Goal: Transaction & Acquisition: Obtain resource

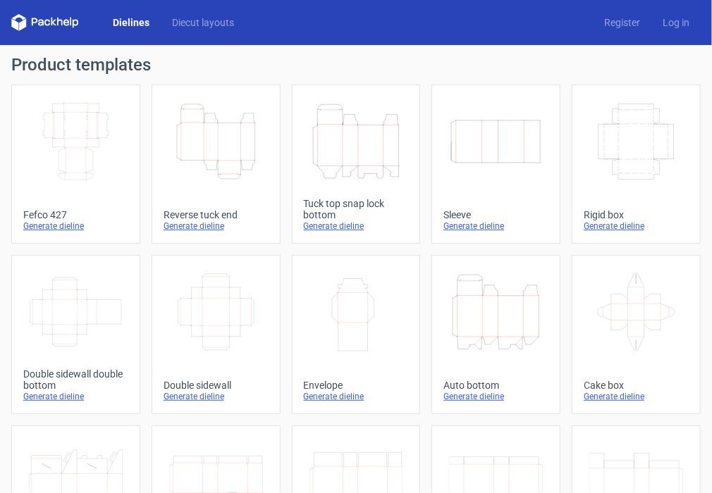
click at [215, 228] on div "Generate dieline" at bounding box center [215, 226] width 105 height 11
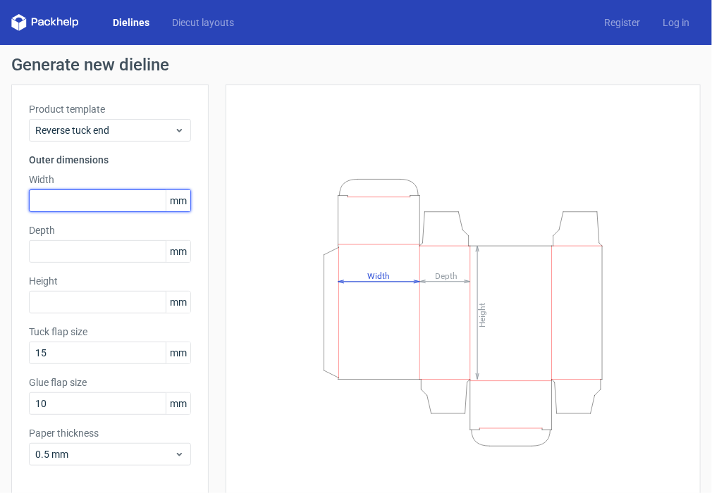
click at [51, 204] on input "text" at bounding box center [110, 201] width 162 height 23
type input "32"
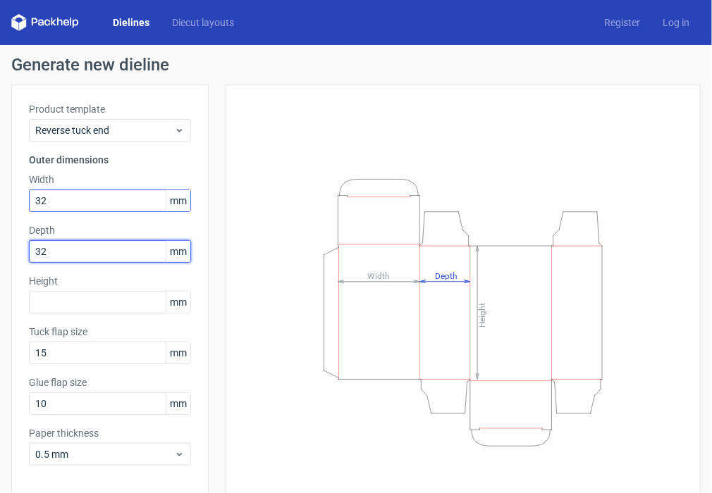
type input "32"
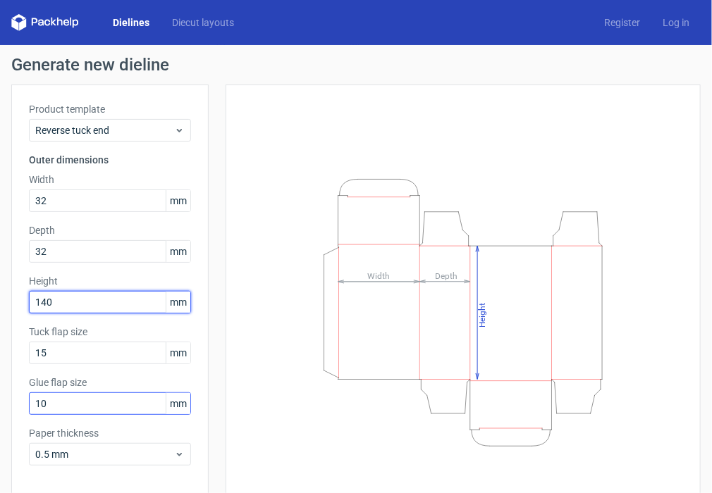
type input "140"
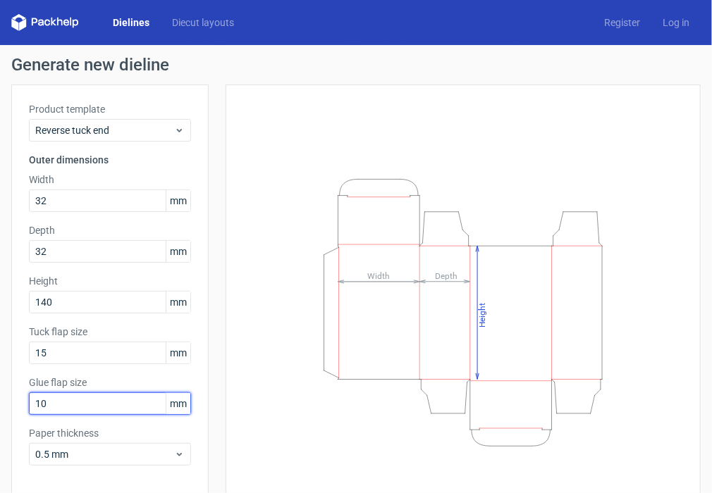
click at [48, 407] on input "10" at bounding box center [110, 404] width 162 height 23
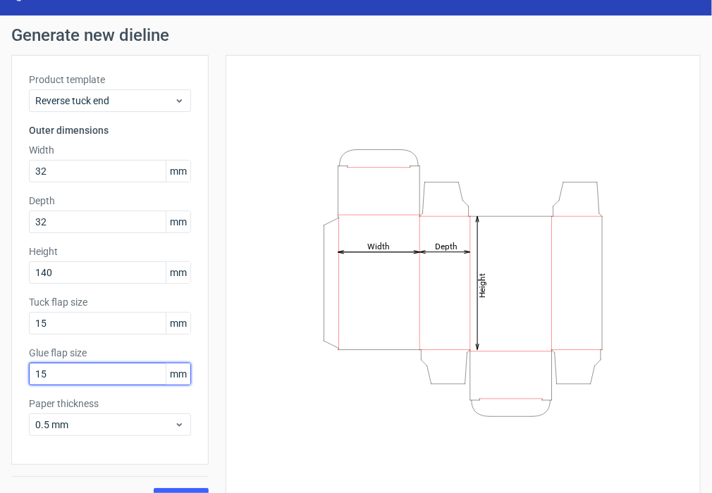
scroll to position [58, 0]
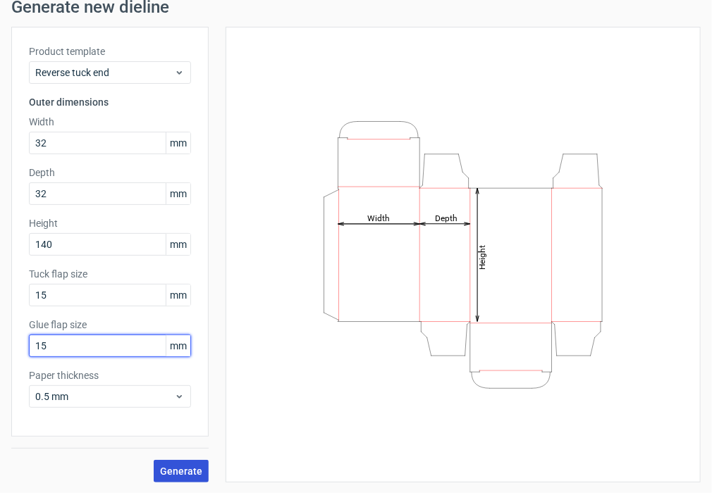
type input "15"
click at [182, 471] on span "Generate" at bounding box center [181, 472] width 42 height 10
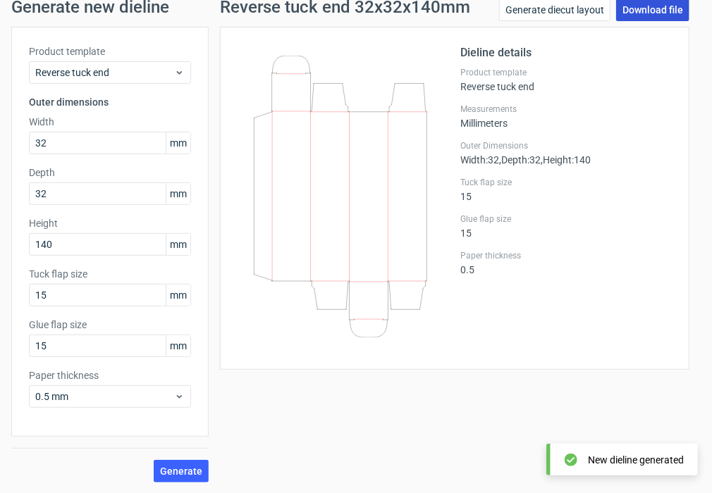
click at [642, 11] on link "Download file" at bounding box center [652, 10] width 73 height 23
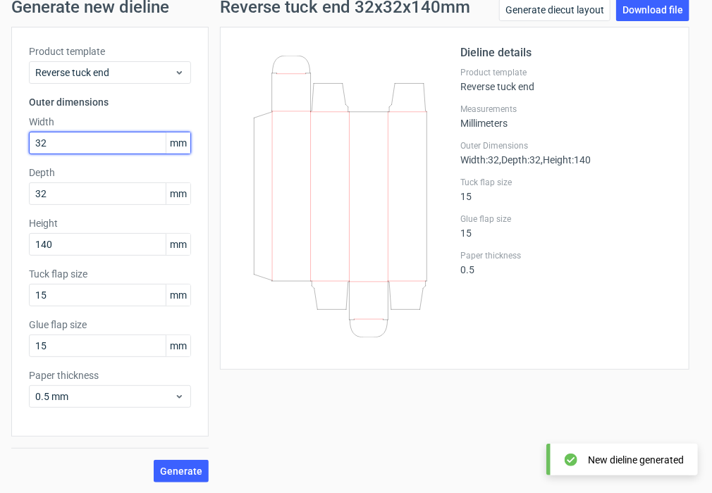
drag, startPoint x: 65, startPoint y: 138, endPoint x: -4, endPoint y: 141, distance: 69.1
click at [0, 141] on html "Dielines Diecut layouts Register Log in Generate new dieline Product template R…" at bounding box center [356, 246] width 712 height 493
type input "34"
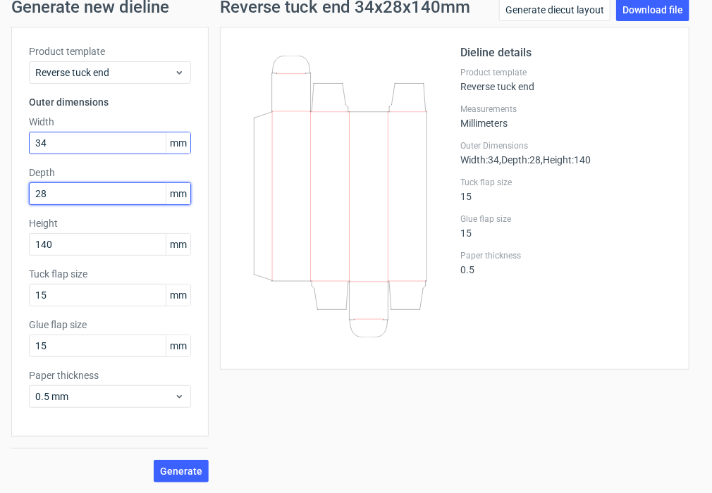
type input "28"
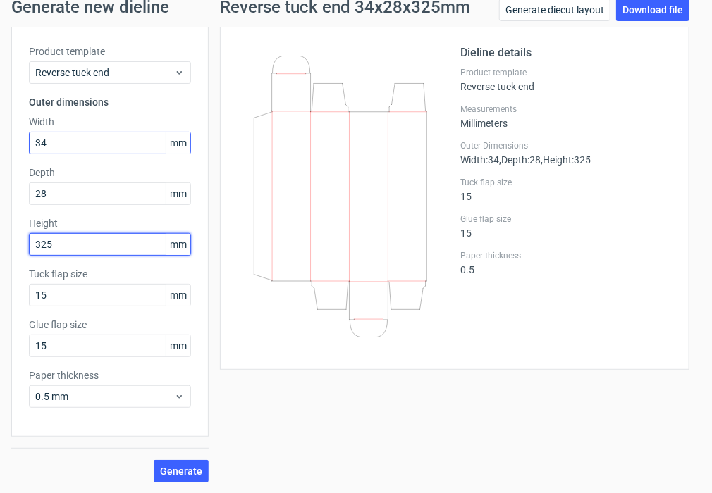
type input "325"
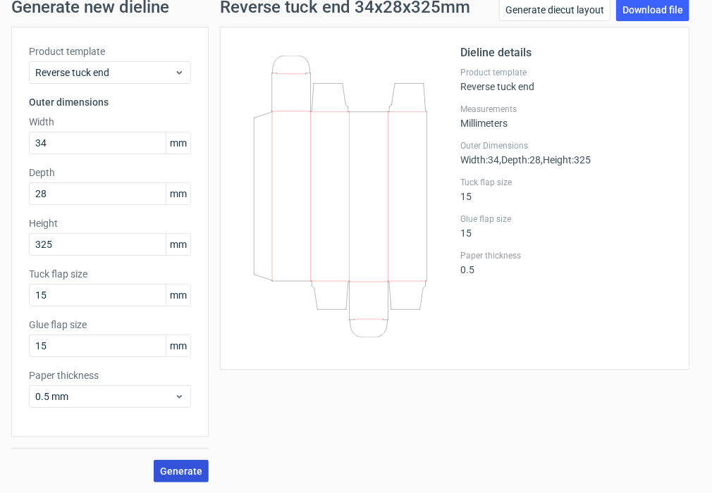
click at [185, 473] on span "Generate" at bounding box center [181, 472] width 42 height 10
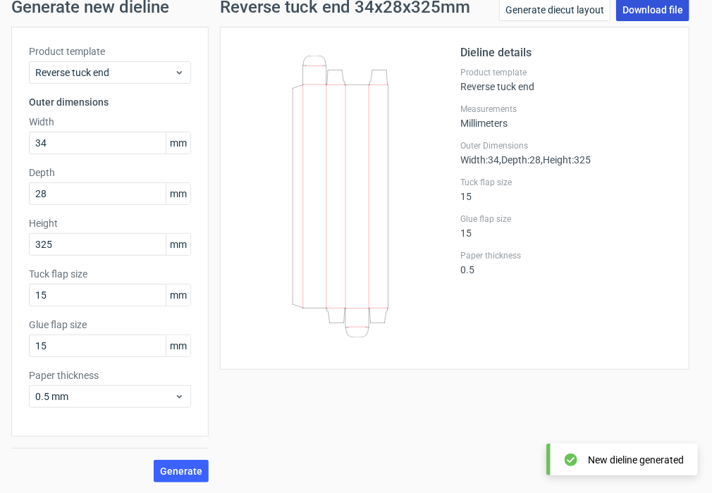
click at [629, 11] on link "Download file" at bounding box center [652, 10] width 73 height 23
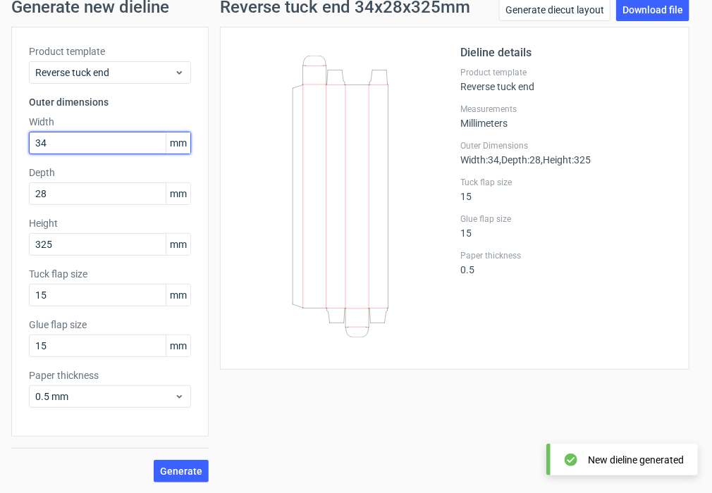
drag, startPoint x: 65, startPoint y: 139, endPoint x: -7, endPoint y: 137, distance: 71.9
click at [0, 137] on html "Dielines Diecut layouts Register Log in Generate new dieline Product template R…" at bounding box center [356, 246] width 712 height 493
type input "85"
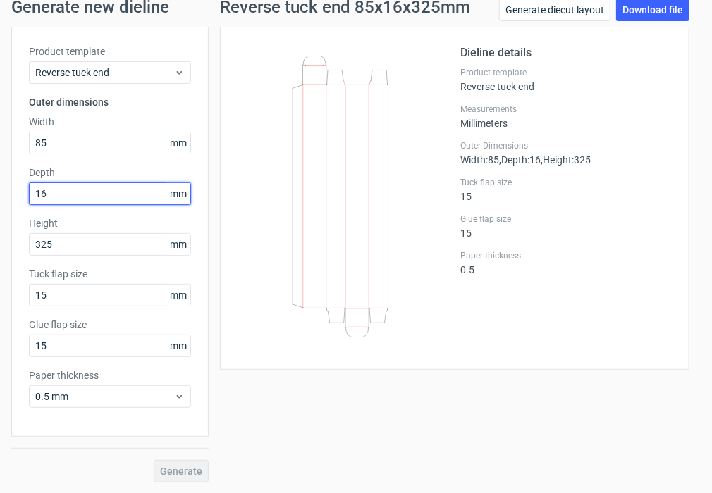
type input "16"
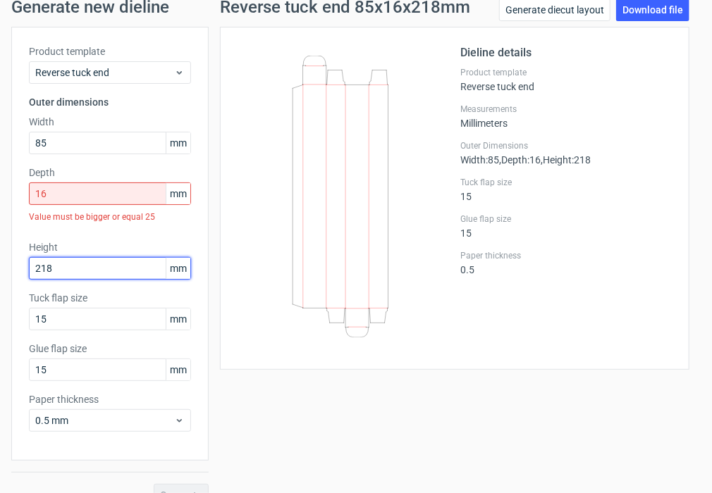
type input "218"
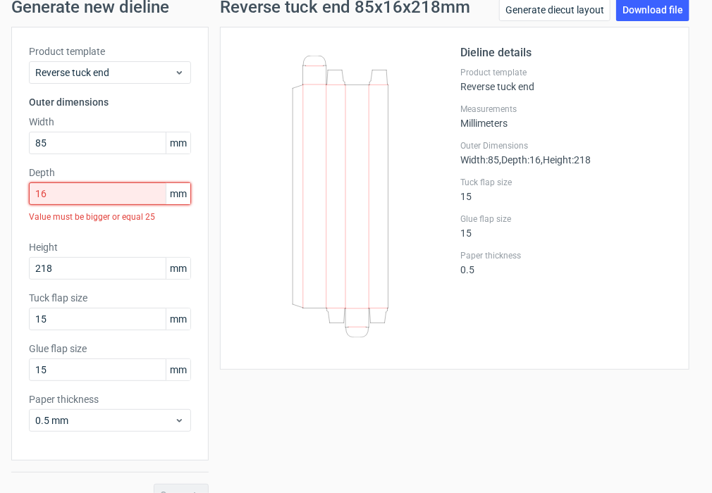
drag, startPoint x: 58, startPoint y: 196, endPoint x: 4, endPoint y: 196, distance: 54.3
click at [4, 196] on div "Generate new dieline Product template Reverse tuck end Outer dimensions Width 8…" at bounding box center [356, 252] width 712 height 531
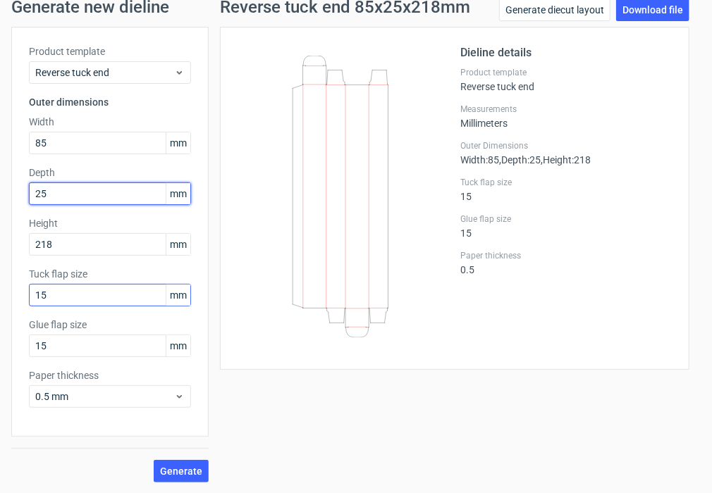
type input "25"
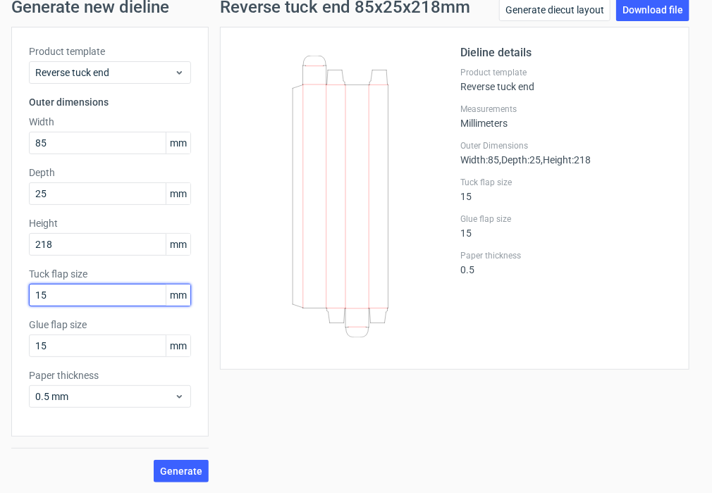
click at [55, 297] on input "15" at bounding box center [110, 295] width 162 height 23
click at [180, 467] on span "Generate" at bounding box center [181, 472] width 42 height 10
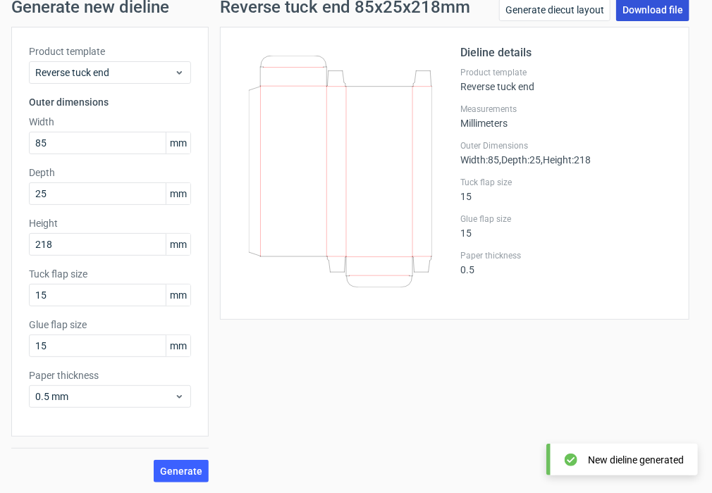
click at [640, 6] on link "Download file" at bounding box center [652, 10] width 73 height 23
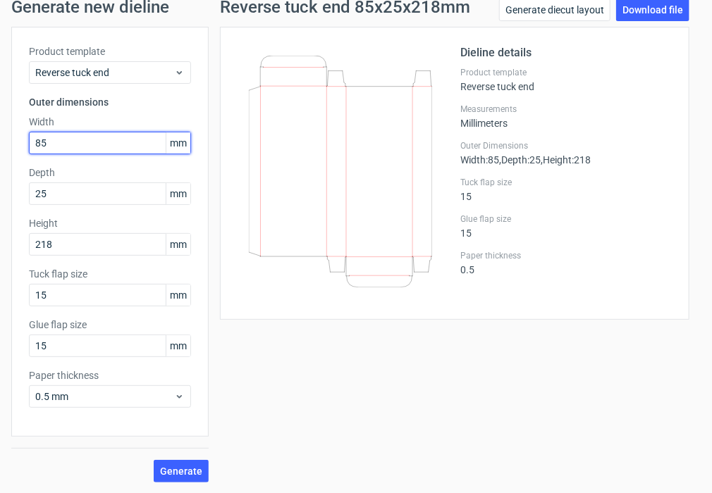
drag, startPoint x: 63, startPoint y: 143, endPoint x: -1, endPoint y: 137, distance: 65.1
click at [0, 137] on html "Dielines Diecut layouts Register Log in Generate new dieline Product template R…" at bounding box center [356, 246] width 712 height 493
type input "40"
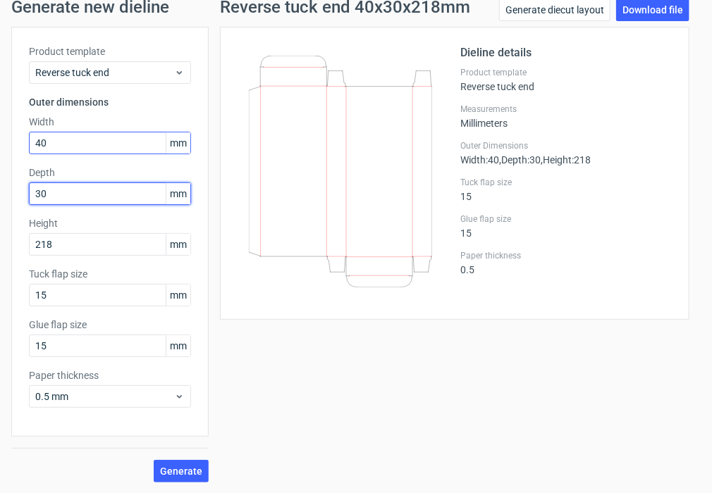
type input "30"
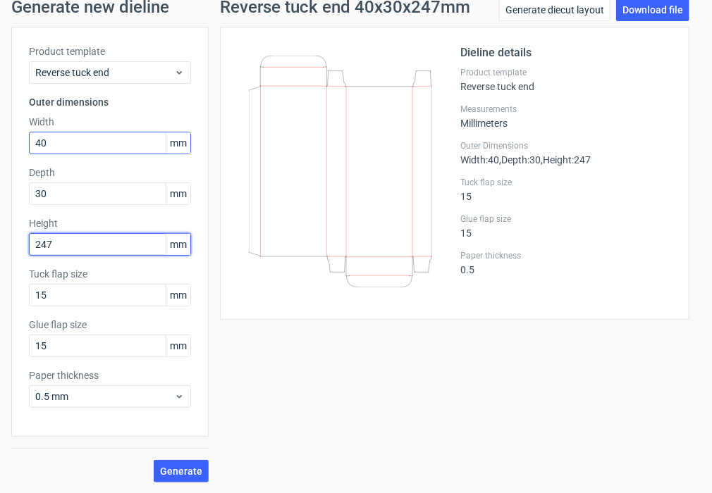
type input "247"
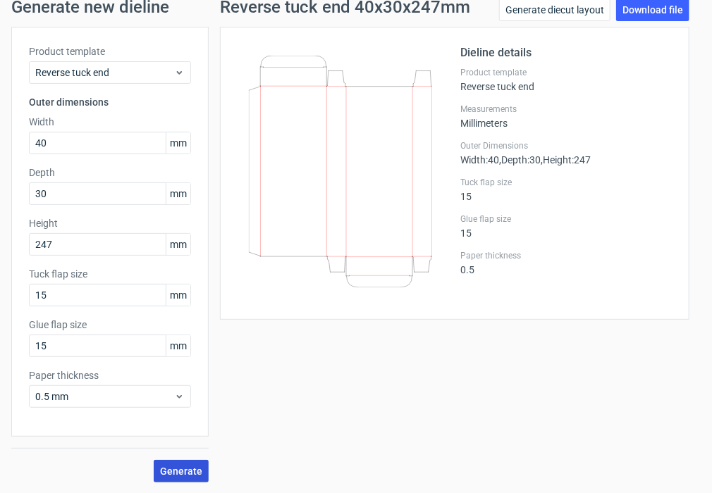
click at [183, 471] on span "Generate" at bounding box center [181, 472] width 42 height 10
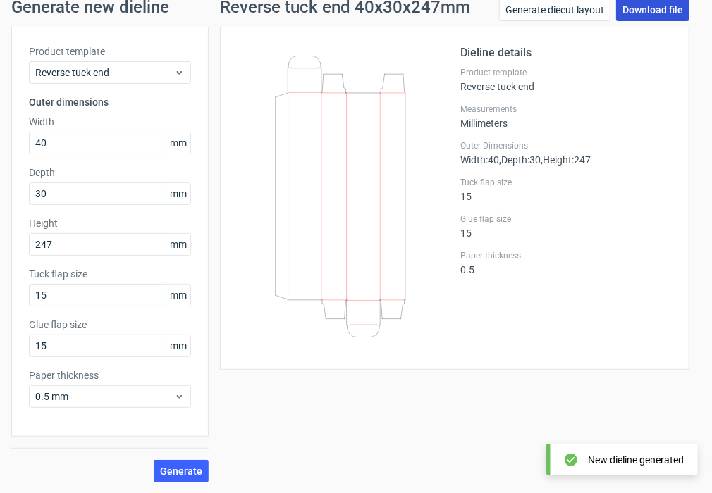
click at [641, 11] on link "Download file" at bounding box center [652, 10] width 73 height 23
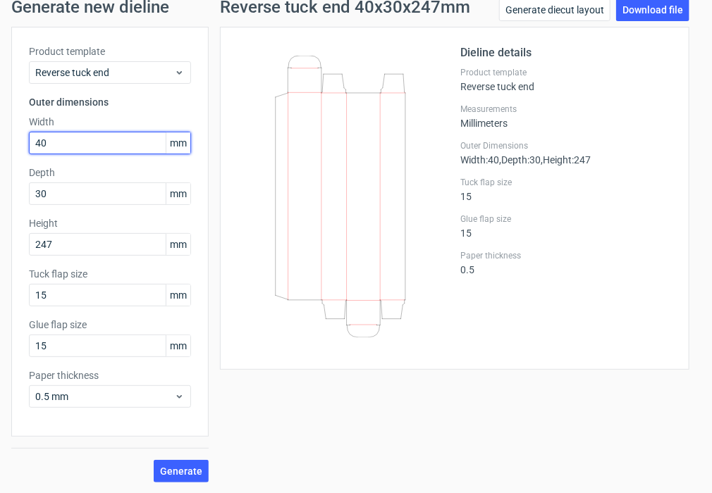
drag, startPoint x: 60, startPoint y: 142, endPoint x: 1, endPoint y: 144, distance: 59.2
click at [1, 144] on div "Generate new dieline Product template Reverse tuck end Outer dimensions Width 4…" at bounding box center [356, 240] width 712 height 507
type input "51"
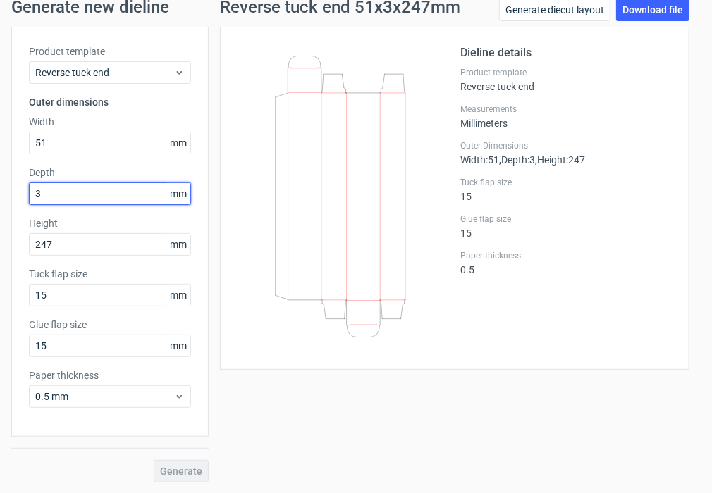
type input "30"
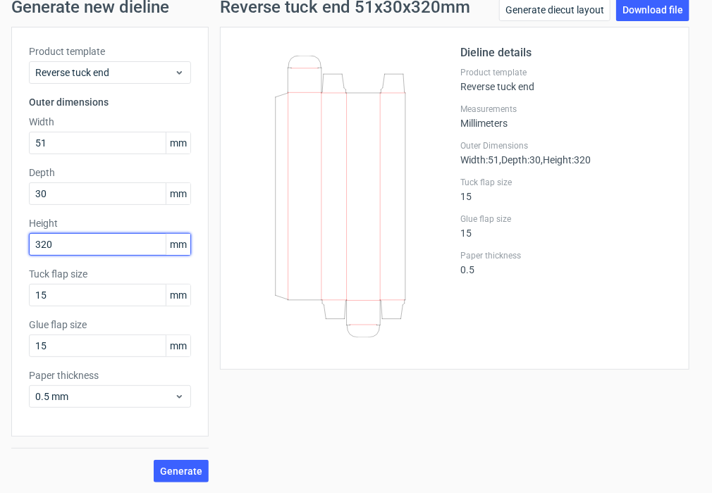
type input "320"
click at [194, 469] on span "Generate" at bounding box center [181, 472] width 42 height 10
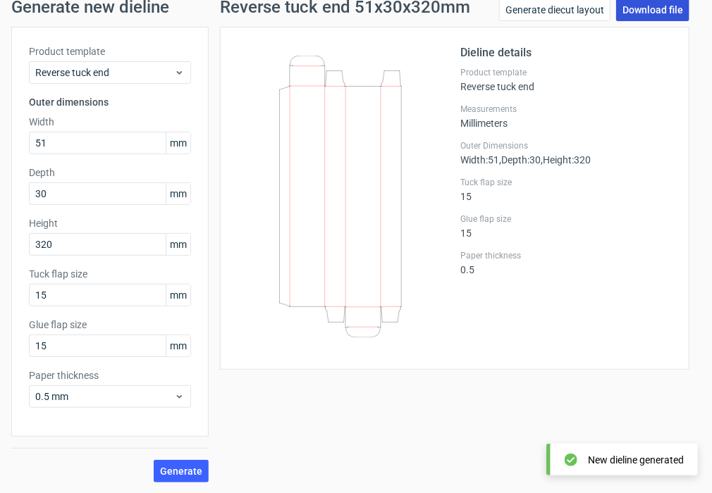
click at [633, 11] on link "Download file" at bounding box center [652, 10] width 73 height 23
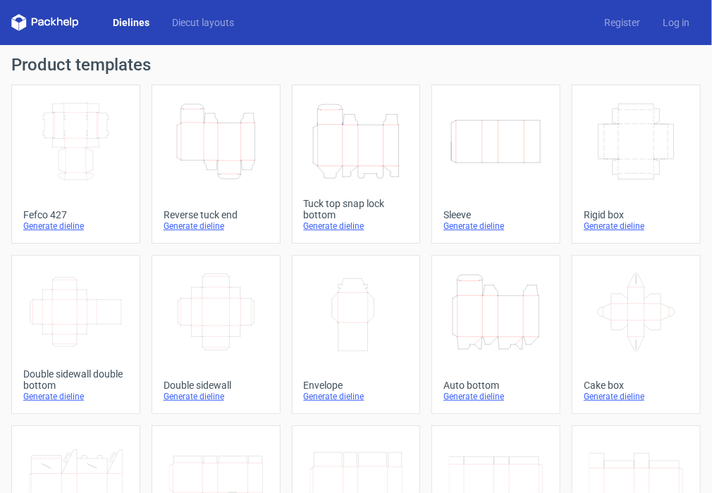
click at [333, 230] on div "Generate dieline" at bounding box center [356, 226] width 105 height 11
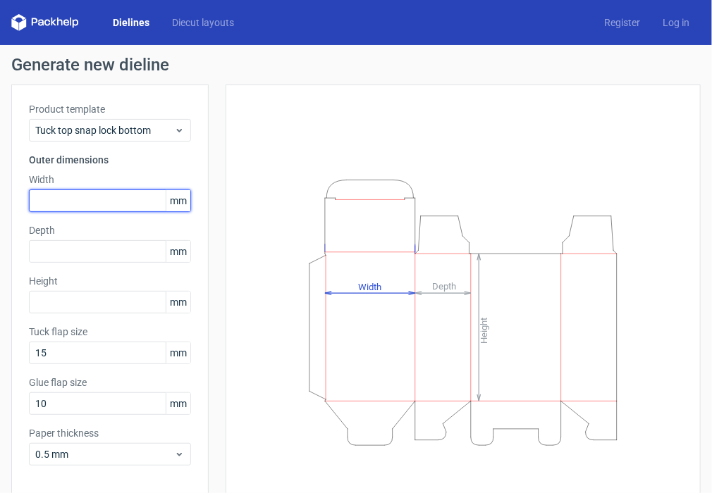
click at [96, 199] on input "text" at bounding box center [110, 201] width 162 height 23
type input "130"
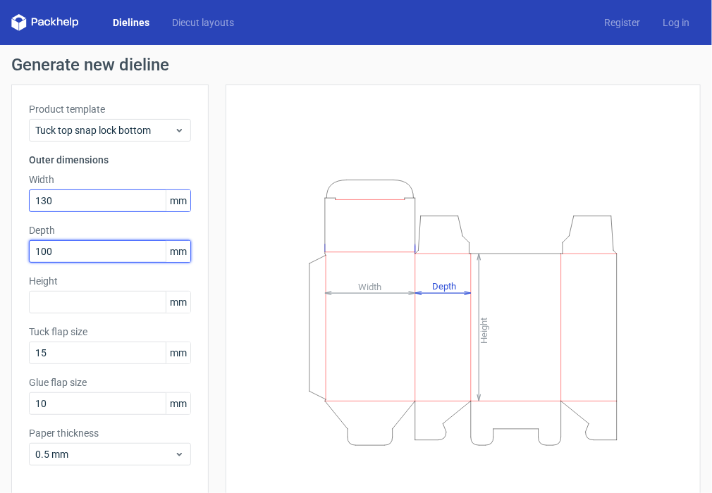
type input "100"
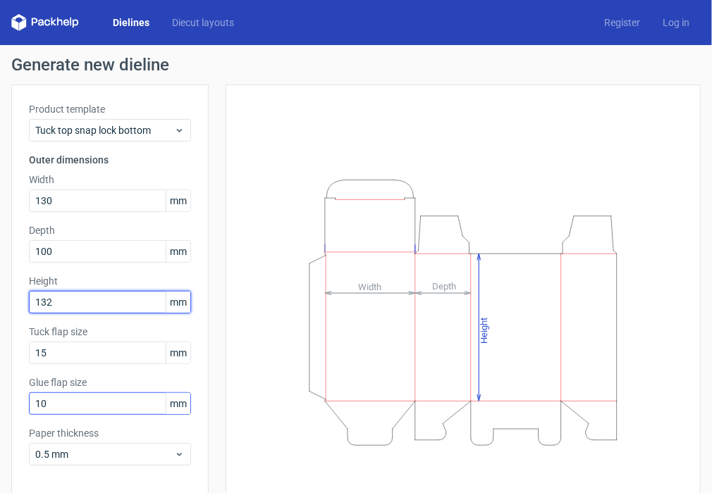
type input "132"
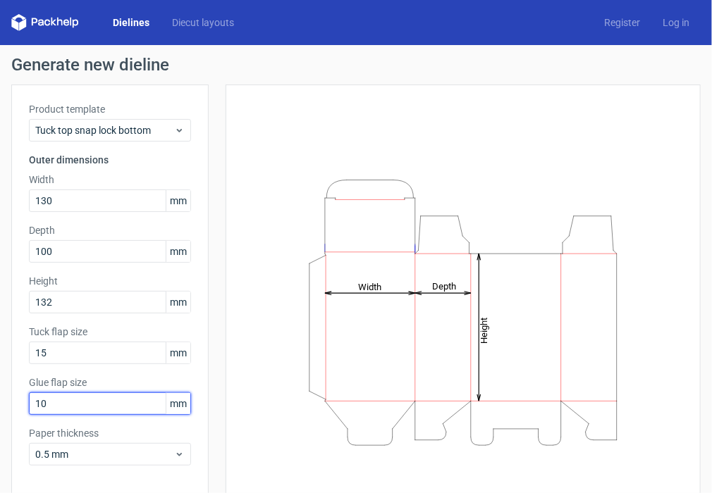
drag, startPoint x: 48, startPoint y: 400, endPoint x: 7, endPoint y: 408, distance: 41.7
click at [7, 408] on div "Generate new dieline Product template Tuck top snap lock bottom Outer dimension…" at bounding box center [356, 298] width 712 height 507
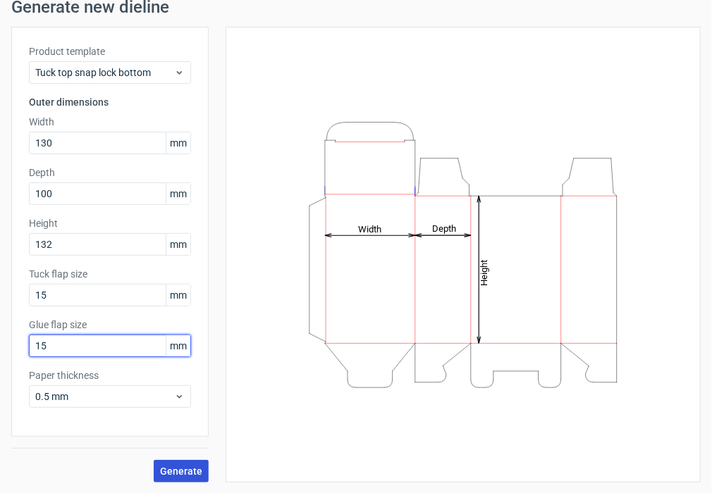
type input "15"
click at [194, 469] on span "Generate" at bounding box center [181, 472] width 42 height 10
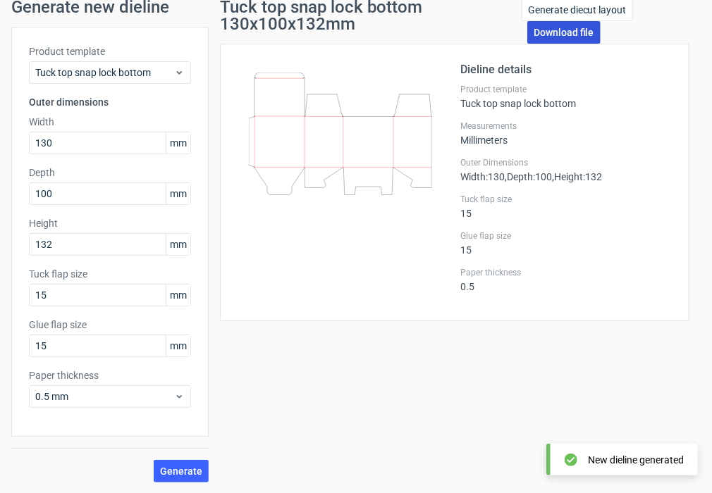
click at [554, 33] on link "Download file" at bounding box center [563, 32] width 73 height 23
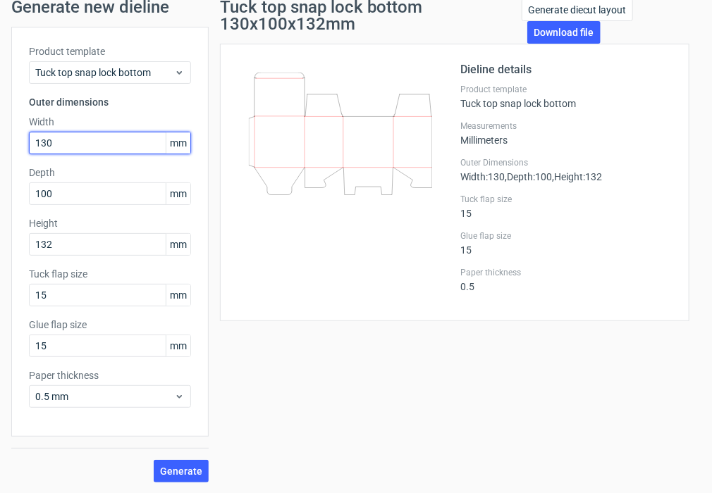
drag, startPoint x: 82, startPoint y: 141, endPoint x: 40, endPoint y: 141, distance: 41.6
click at [40, 141] on input "130" at bounding box center [110, 143] width 162 height 23
click at [78, 148] on input "130" at bounding box center [110, 143] width 162 height 23
type input "1"
type input "260"
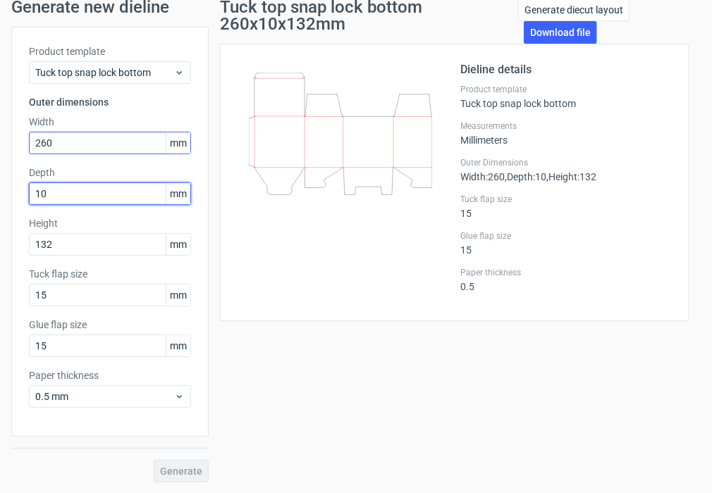
type input "100"
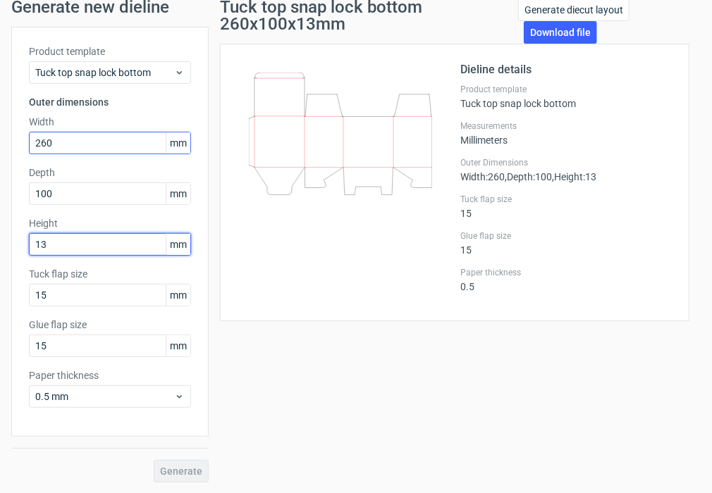
type input "132"
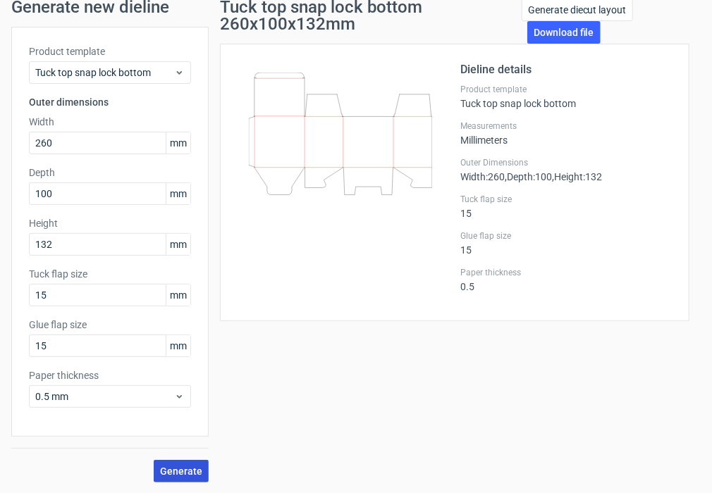
click at [194, 478] on button "Generate" at bounding box center [181, 471] width 55 height 23
click at [560, 31] on link "Download file" at bounding box center [563, 32] width 73 height 23
type input "200"
click at [194, 476] on span "Generate" at bounding box center [181, 472] width 42 height 10
click at [548, 35] on link "Download file" at bounding box center [563, 32] width 73 height 23
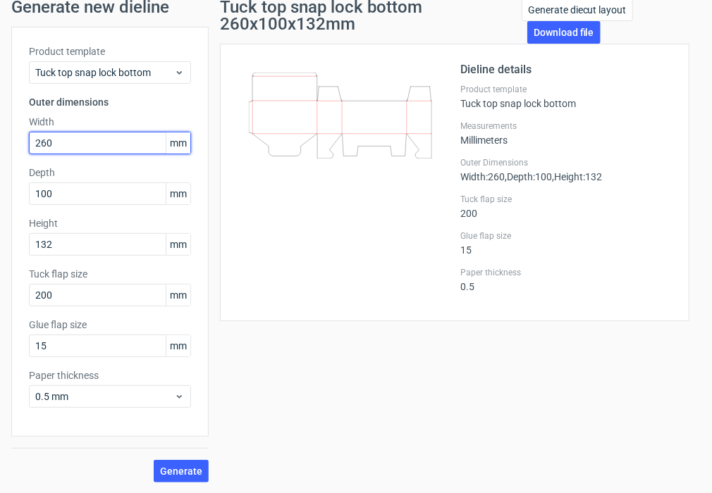
drag, startPoint x: 63, startPoint y: 140, endPoint x: -56, endPoint y: 140, distance: 119.1
click at [0, 140] on html "Dielines Diecut layouts Register Log in Generate new dieline Product template T…" at bounding box center [356, 246] width 712 height 493
type input "130"
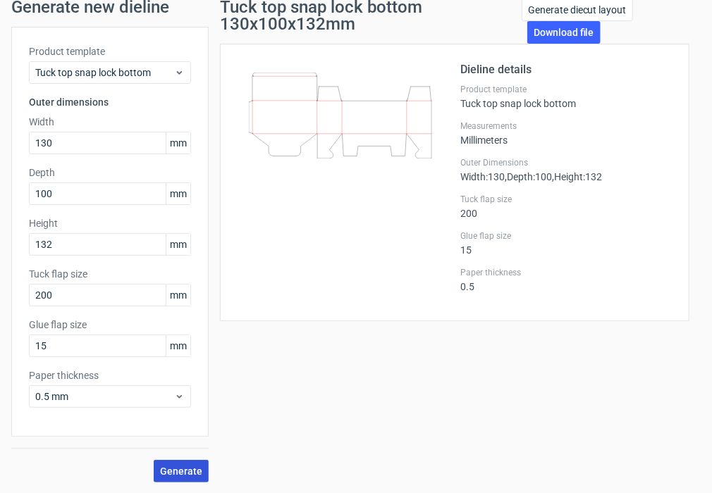
click at [180, 469] on span "Generate" at bounding box center [181, 472] width 42 height 10
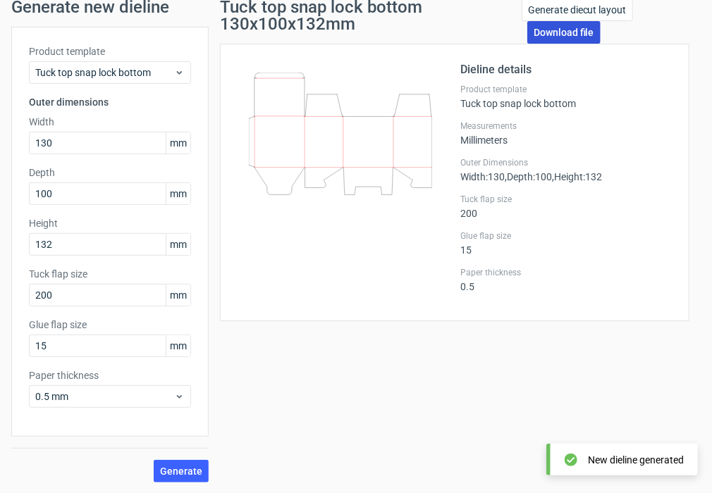
click at [544, 35] on link "Download file" at bounding box center [563, 32] width 73 height 23
